Goal: Task Accomplishment & Management: Manage account settings

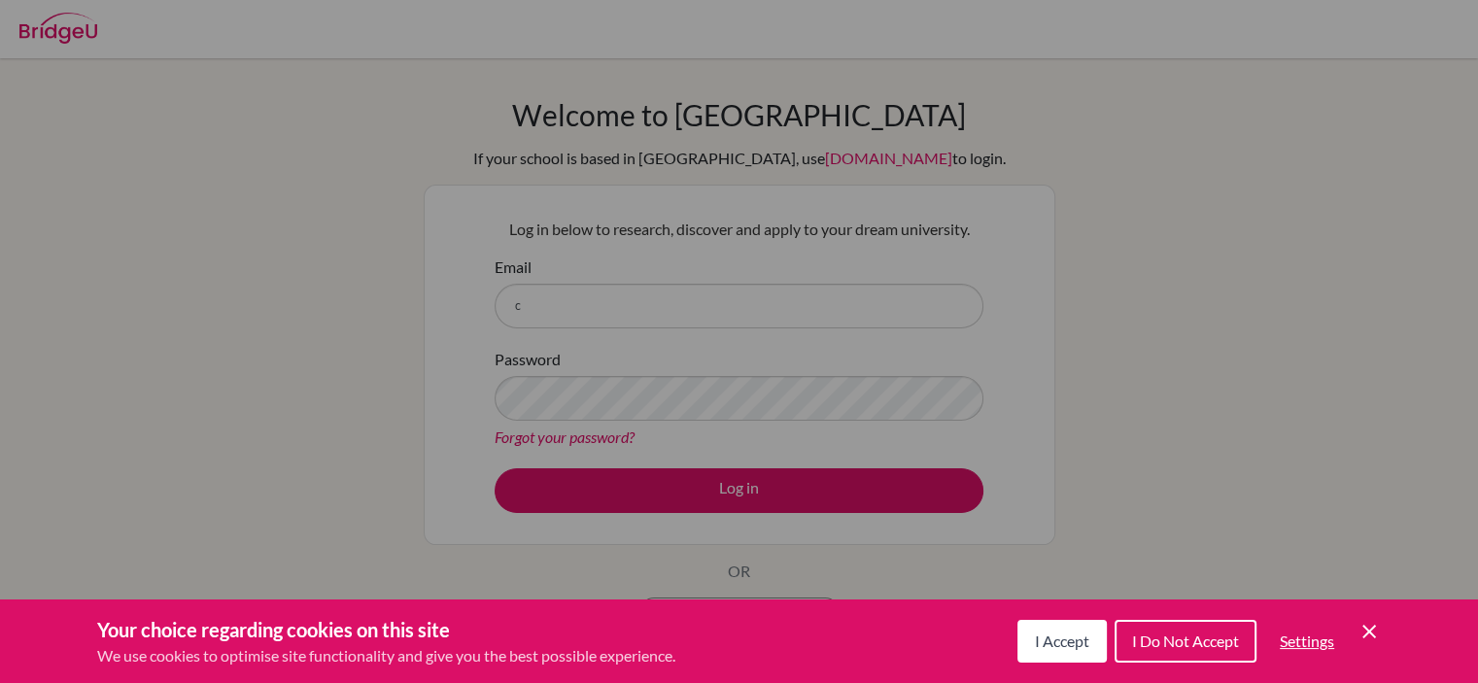
click at [1062, 632] on span "I Accept" at bounding box center [1062, 640] width 54 height 18
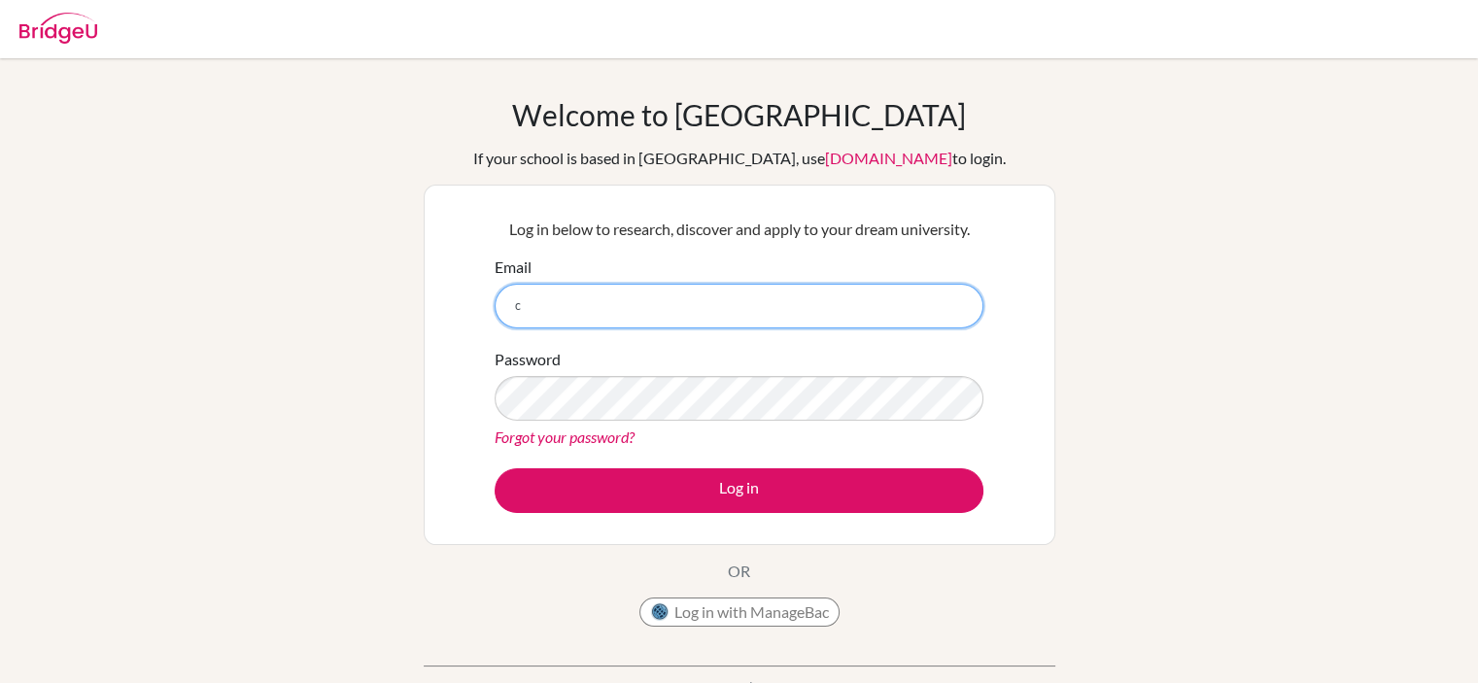
click at [840, 322] on input "c" at bounding box center [739, 306] width 489 height 45
type input "camerondeverteuil25@gmail.com"
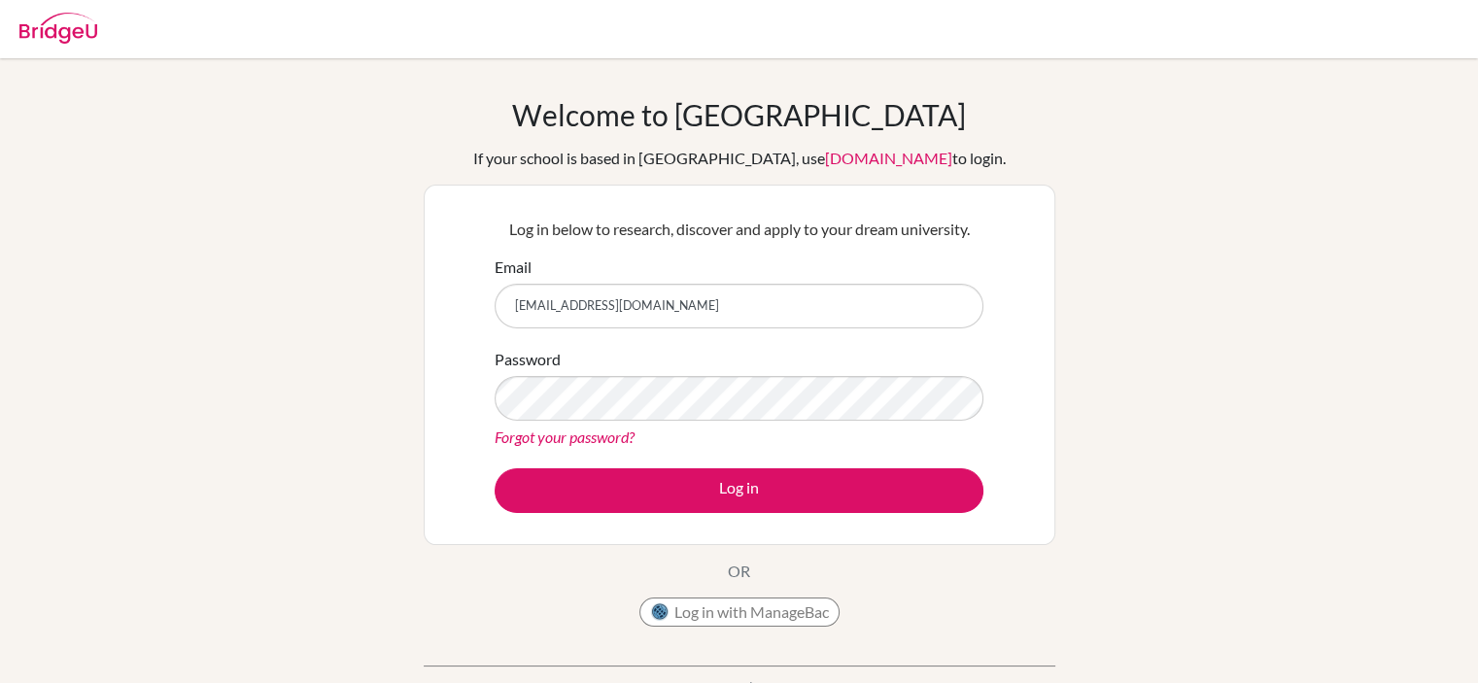
click at [626, 437] on link "Forgot your password?" at bounding box center [565, 436] width 140 height 18
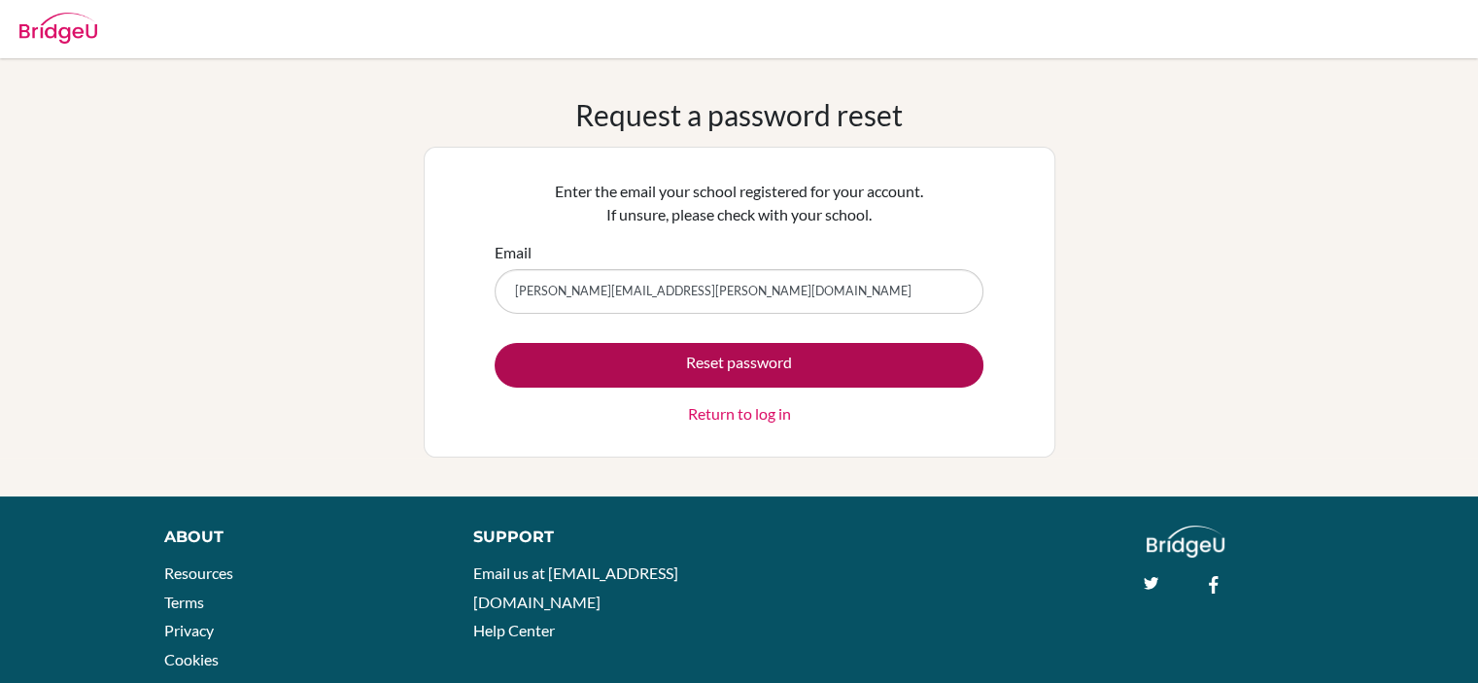
type input "cameron.deverteuil@isps.edu.tt"
click at [665, 375] on button "Reset password" at bounding box center [739, 365] width 489 height 45
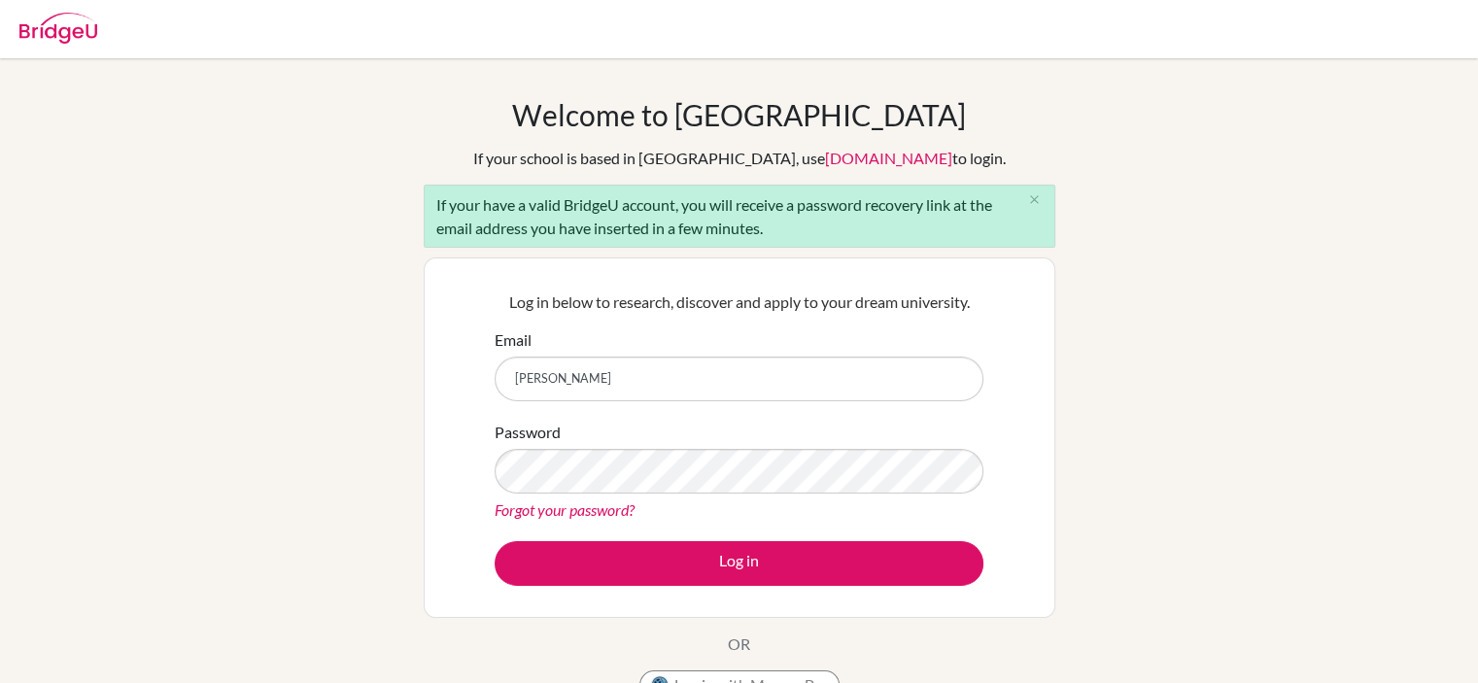
type input "cameron.deverteuil@isps.edu.tt"
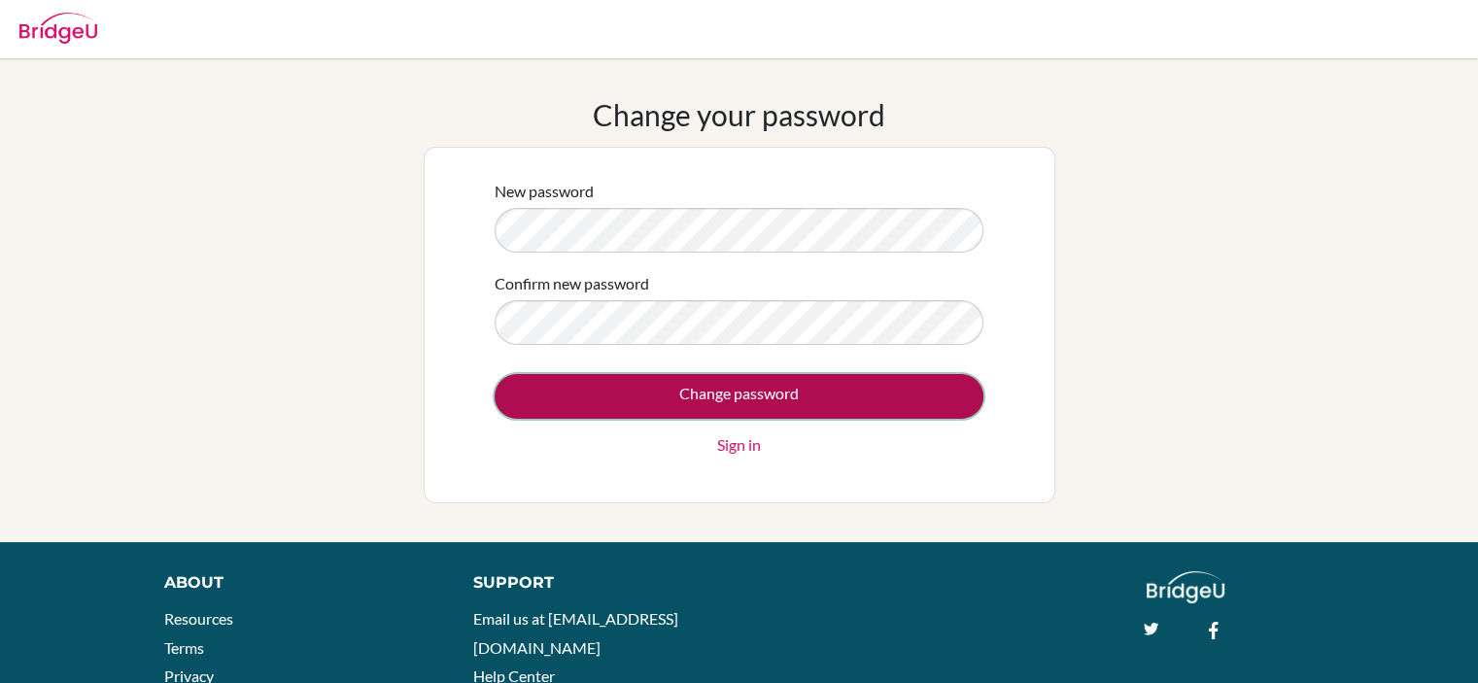
click at [573, 397] on input "Change password" at bounding box center [739, 396] width 489 height 45
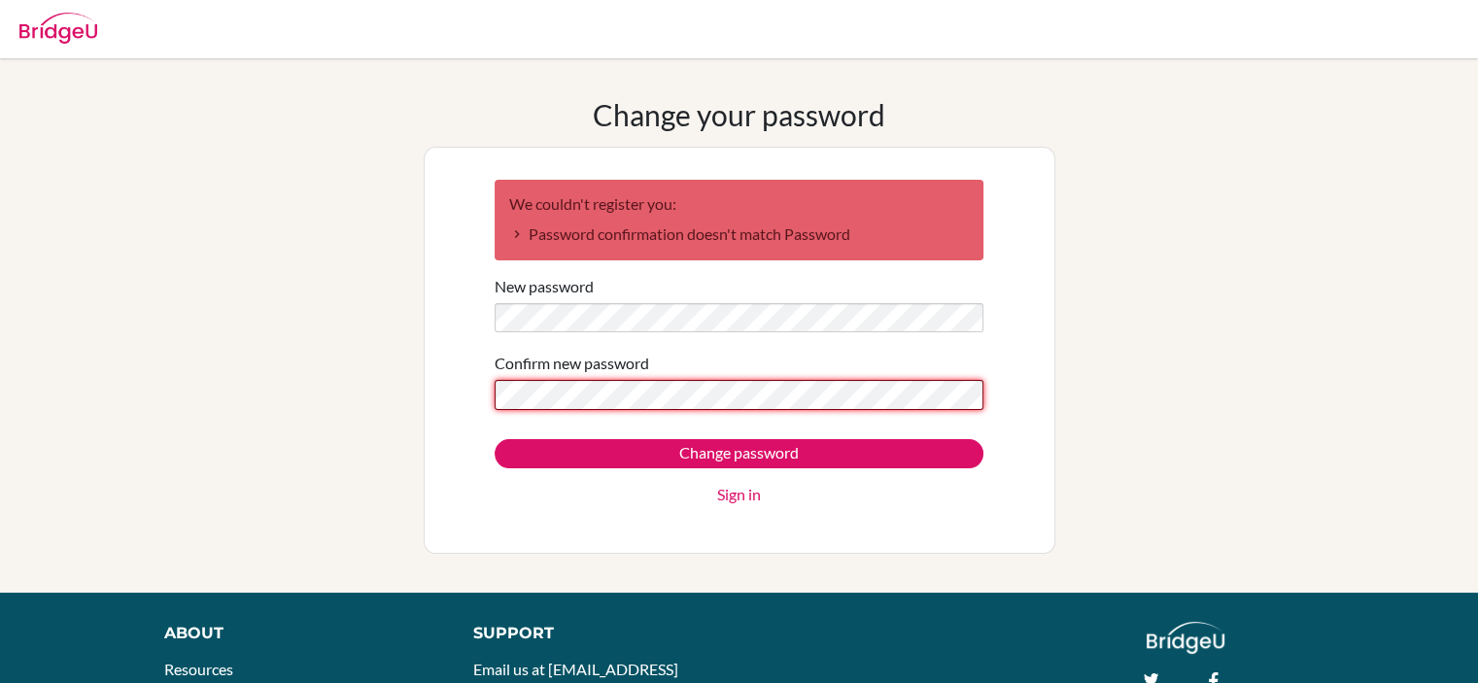
click at [495, 439] on input "Change password" at bounding box center [739, 453] width 489 height 29
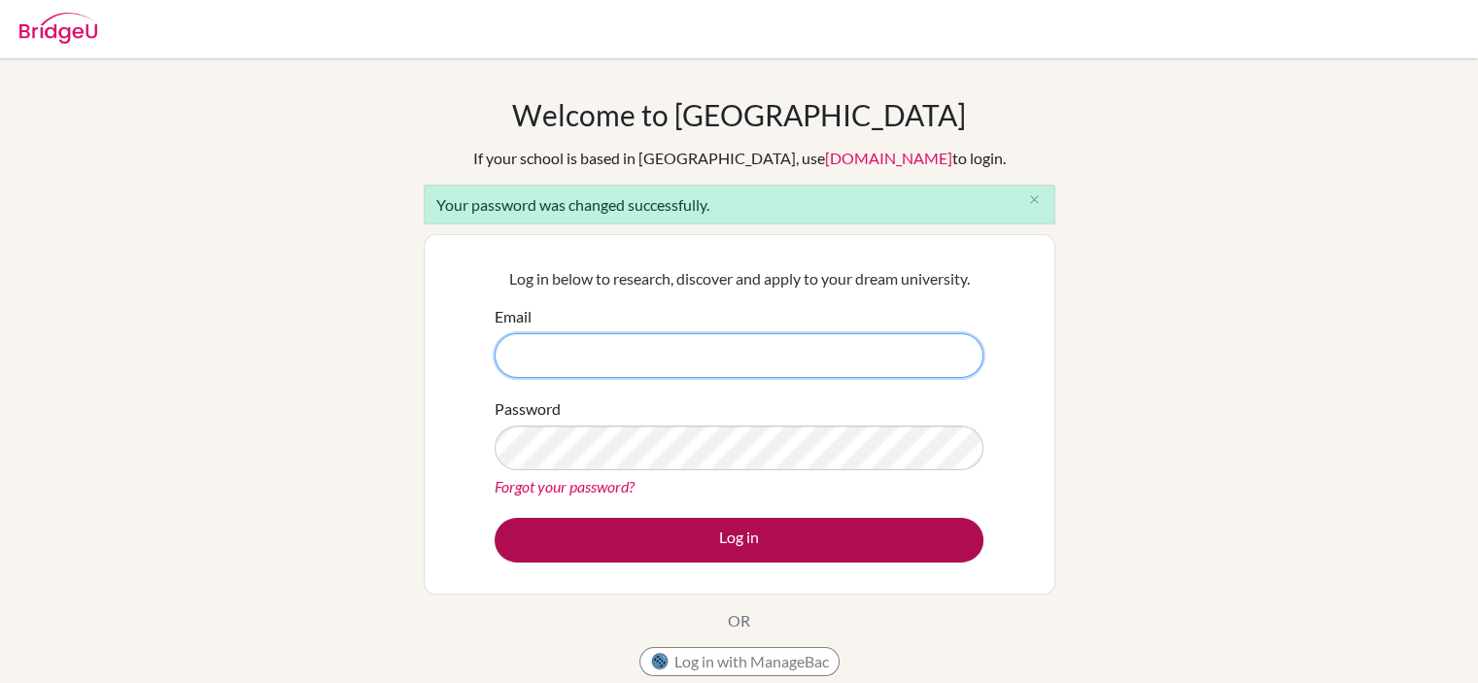
type input "[PERSON_NAME][EMAIL_ADDRESS][PERSON_NAME][DOMAIN_NAME]"
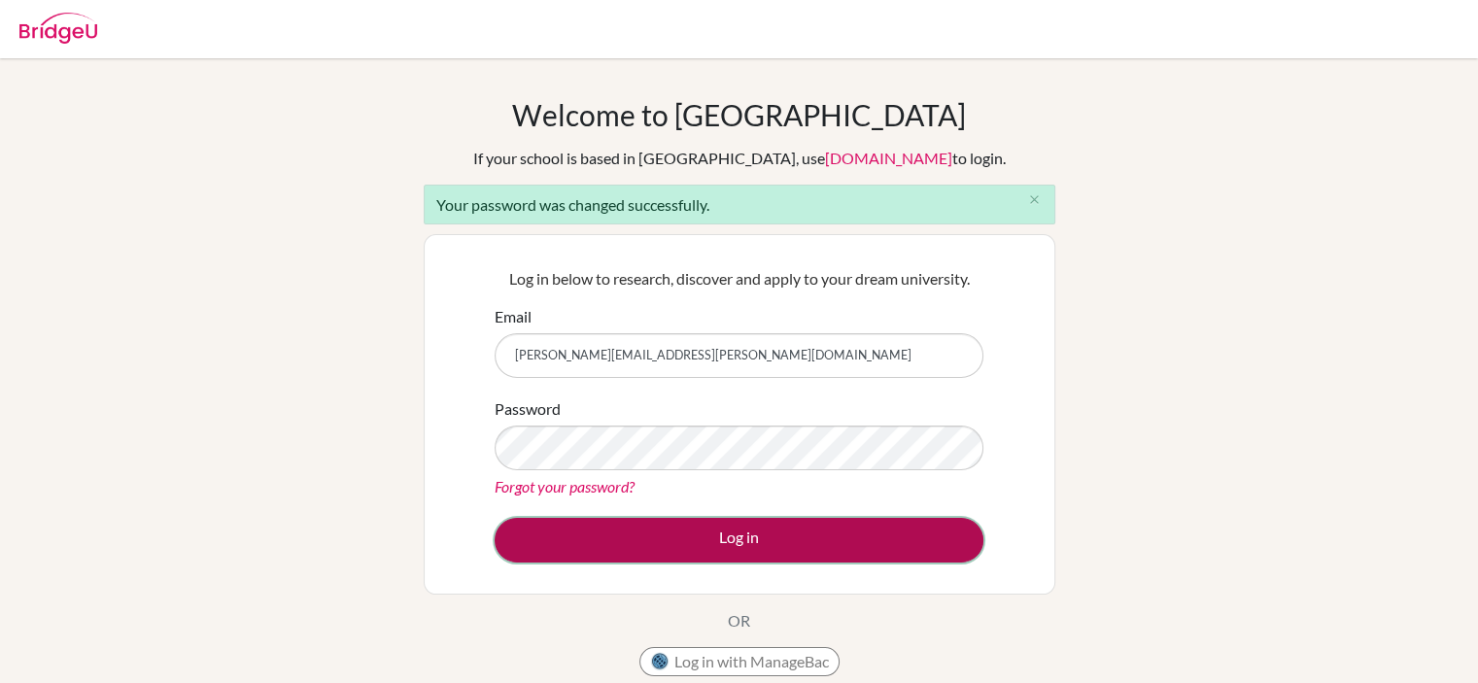
click at [781, 525] on button "Log in" at bounding box center [739, 540] width 489 height 45
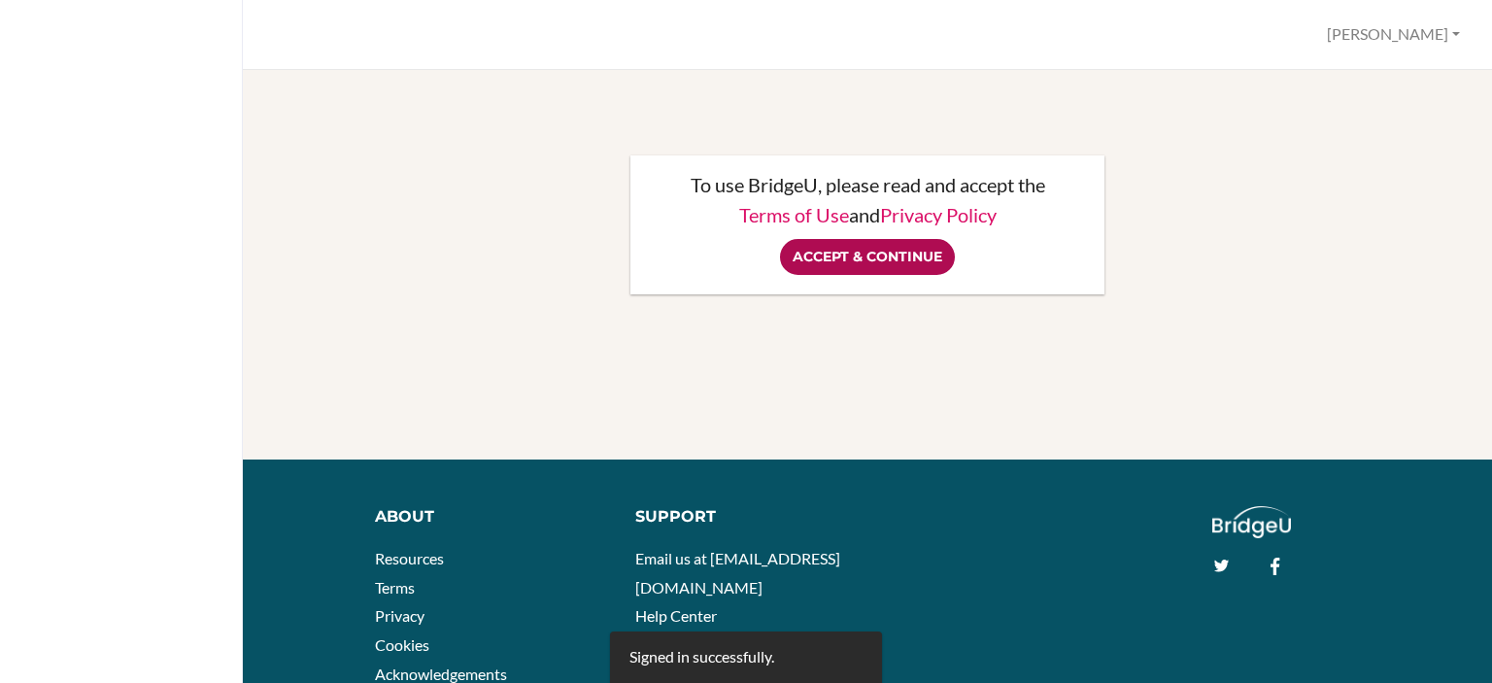
click at [859, 260] on input "Accept & Continue" at bounding box center [867, 257] width 175 height 36
